Goal: Task Accomplishment & Management: Use online tool/utility

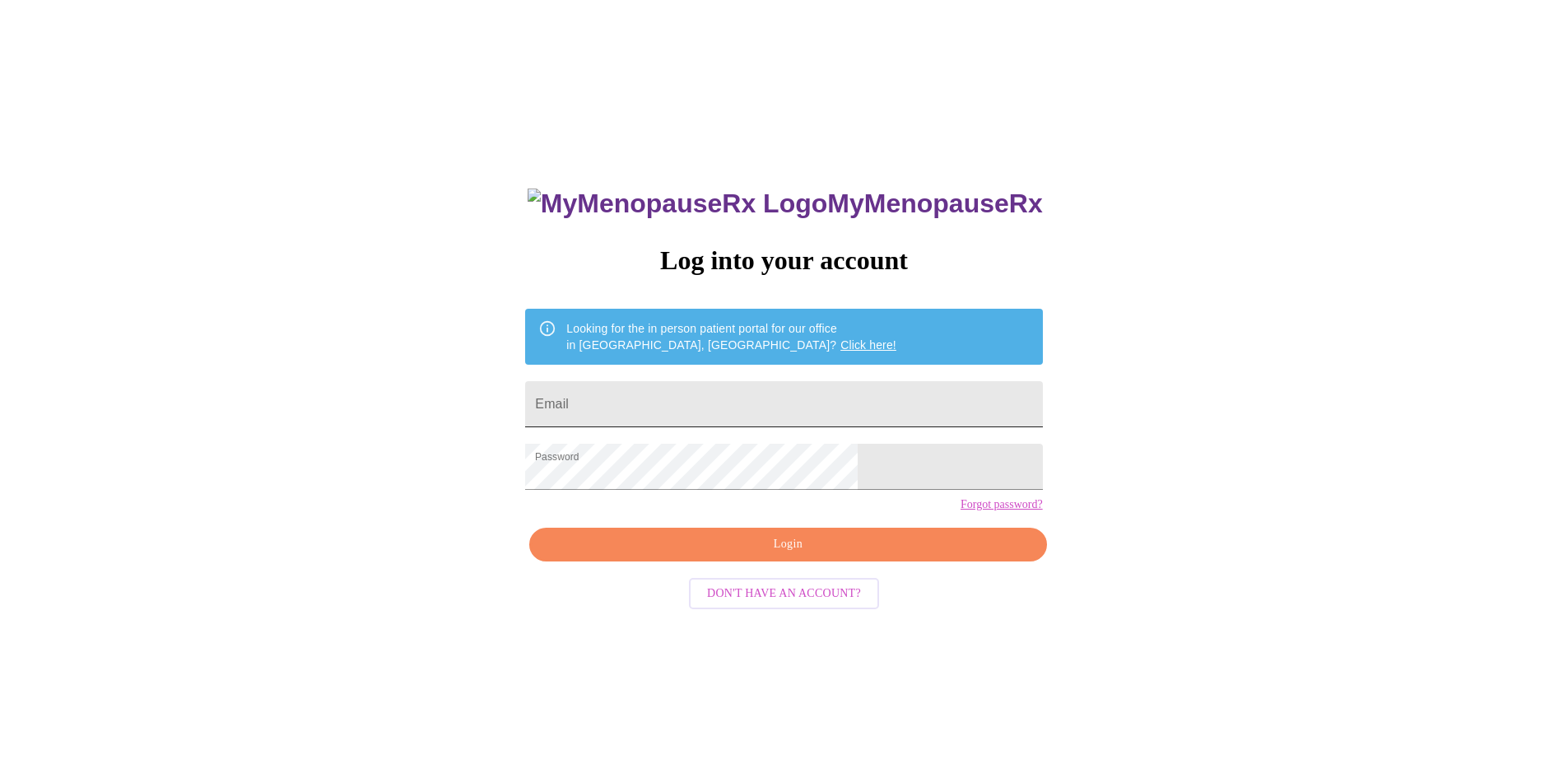
click at [753, 398] on input "Email" at bounding box center [784, 404] width 517 height 46
type input "[PERSON_NAME][EMAIL_ADDRESS][PERSON_NAME][DOMAIN_NAME]"
click at [794, 555] on span "Login" at bounding box center [788, 544] width 480 height 21
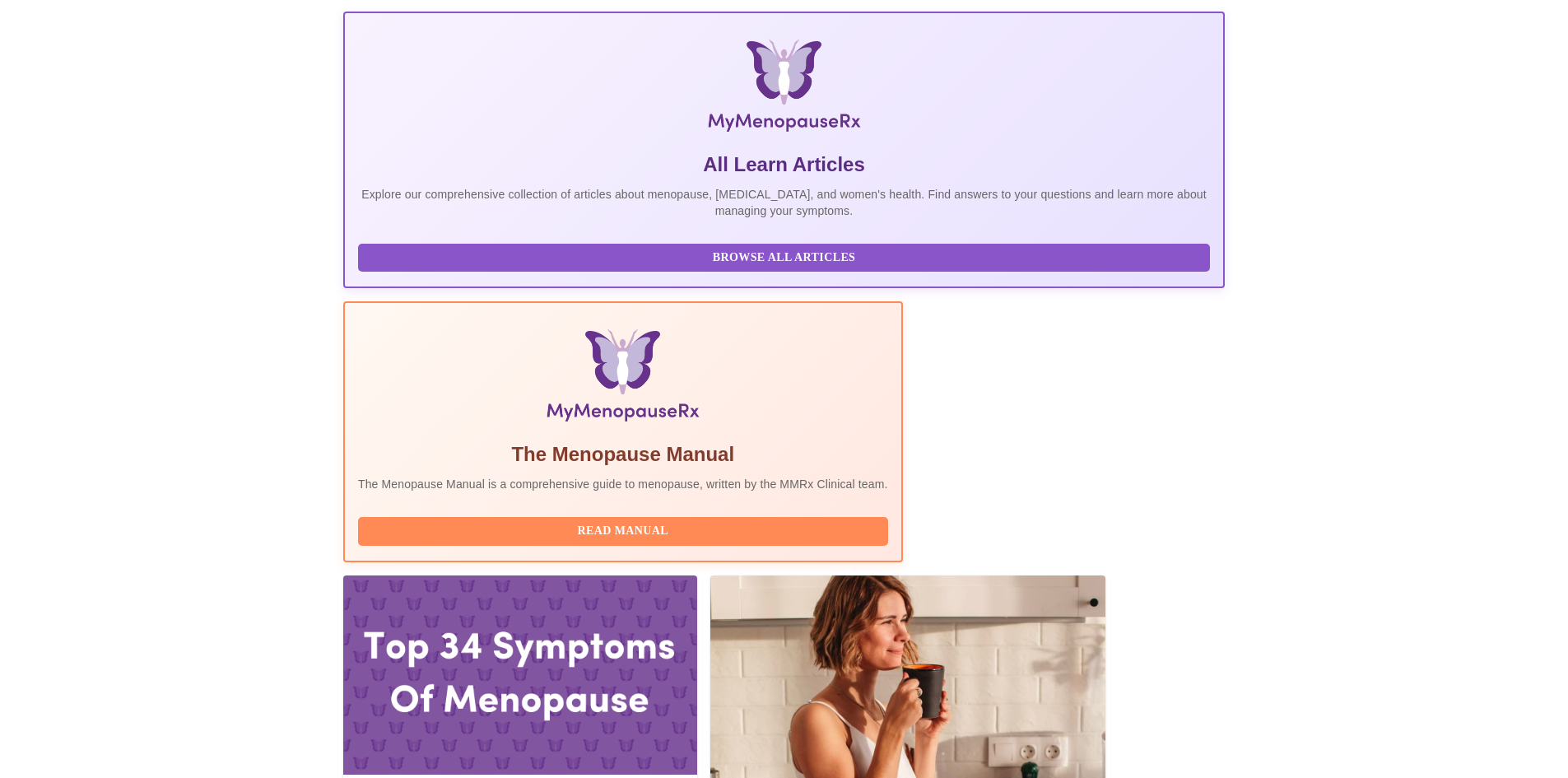
scroll to position [247, 0]
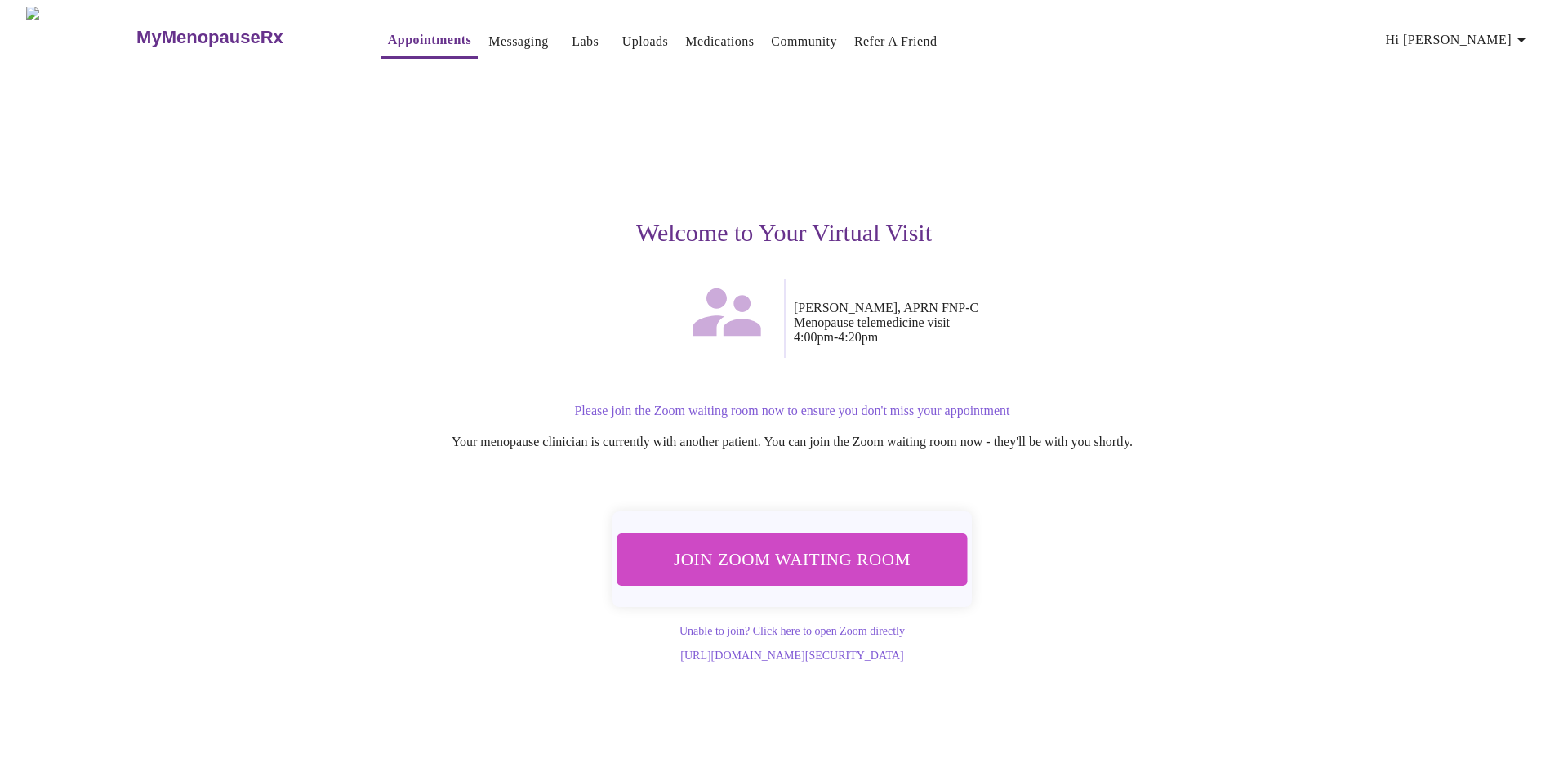
click at [849, 550] on span "Join Zoom Waiting Room" at bounding box center [791, 559] width 307 height 31
